Goal: Information Seeking & Learning: Check status

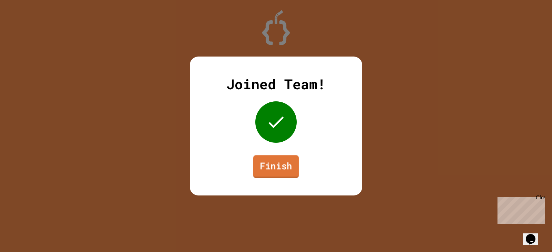
click at [273, 172] on link "Finish" at bounding box center [276, 166] width 46 height 23
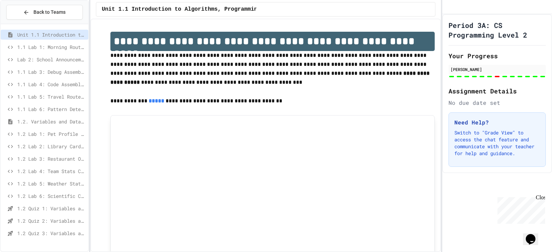
click at [48, 196] on span "1.2 Lab 6: Scientific Calculator" at bounding box center [51, 196] width 68 height 7
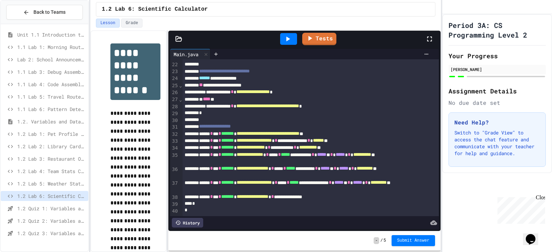
scroll to position [170, 0]
click at [468, 240] on div "Period 3A: CS Programming Level 2 Your Progress [PERSON_NAME] Assignment Detail…" at bounding box center [498, 133] width 110 height 238
click at [540, 198] on div "Close" at bounding box center [540, 199] width 9 height 9
click at [324, 37] on link "Tests" at bounding box center [318, 37] width 31 height 13
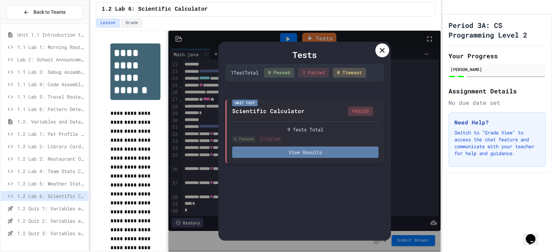
click at [348, 151] on button "View Results" at bounding box center [305, 152] width 146 height 11
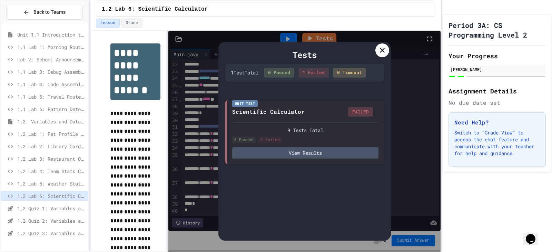
scroll to position [76, 0]
click at [385, 49] on icon at bounding box center [382, 50] width 8 height 8
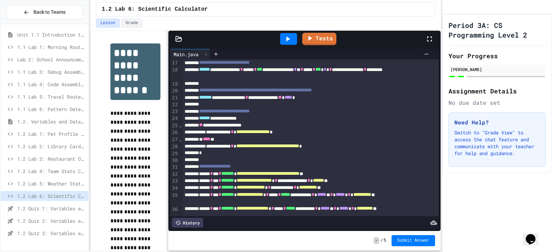
scroll to position [170, 0]
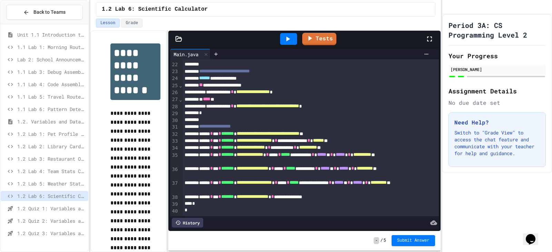
click at [288, 39] on icon at bounding box center [289, 39] width 4 height 5
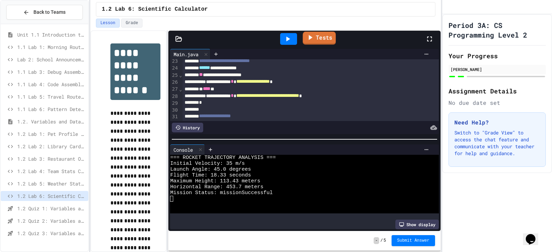
click at [309, 42] on link "Tests" at bounding box center [319, 38] width 33 height 13
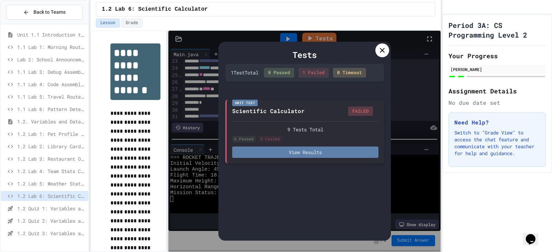
click at [322, 153] on button "View Results" at bounding box center [305, 152] width 146 height 11
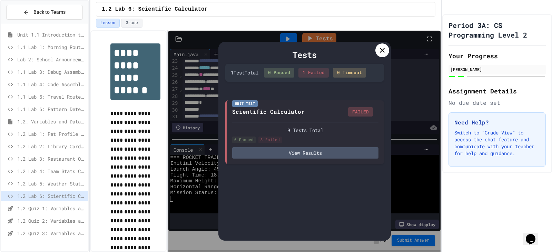
click at [382, 49] on icon at bounding box center [382, 50] width 8 height 8
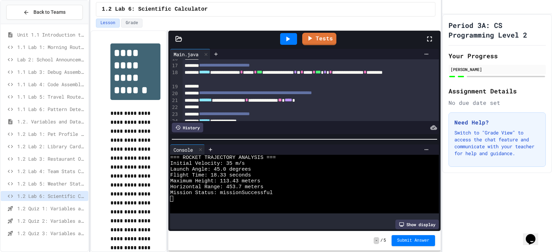
scroll to position [101, 0]
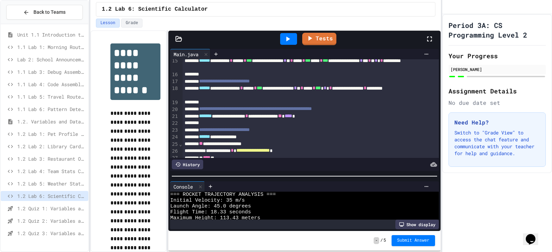
click at [384, 176] on div at bounding box center [304, 176] width 272 height 7
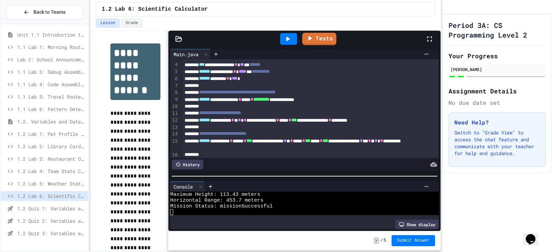
scroll to position [19, 0]
